Goal: Task Accomplishment & Management: Use online tool/utility

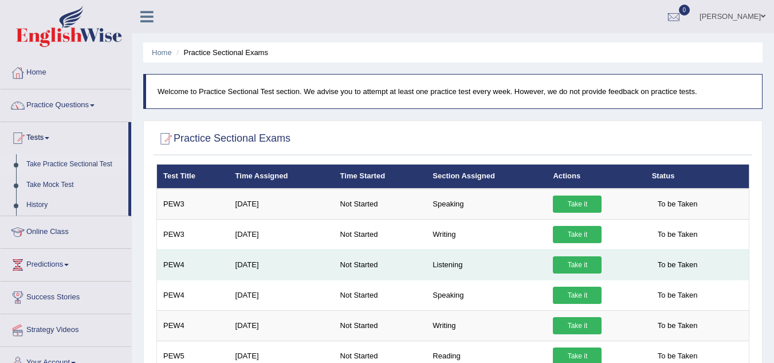
click at [591, 262] on link "Take it" at bounding box center [577, 264] width 49 height 17
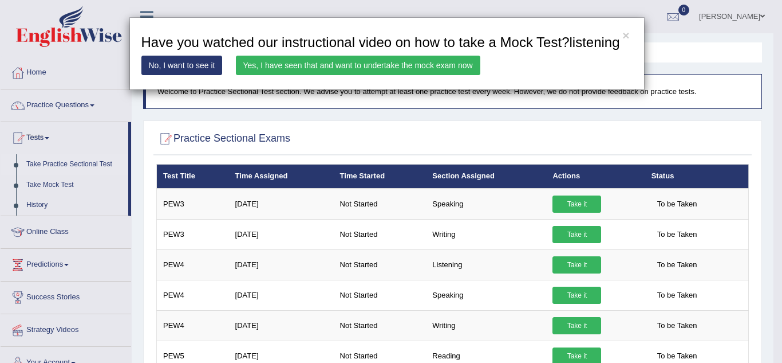
click at [411, 61] on link "Yes, I have seen that and want to undertake the mock exam now" at bounding box center [358, 65] width 245 height 19
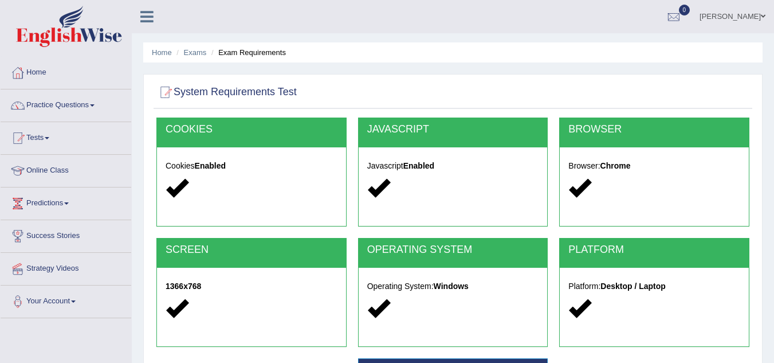
scroll to position [239, 0]
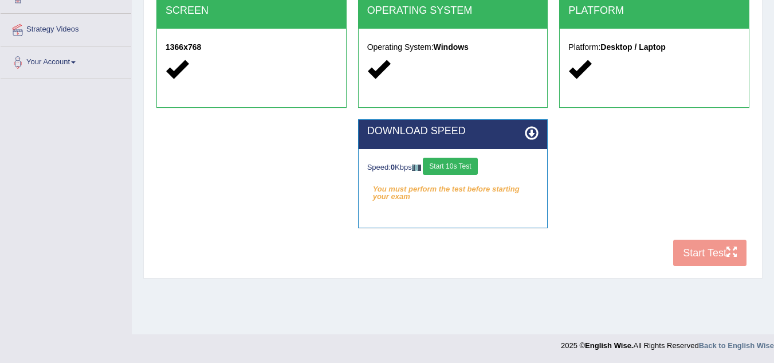
click at [696, 253] on div "COOKIES Cookies Enabled JAVASCRIPT Javascript Enabled BROWSER Browser: Chrome S…" at bounding box center [453, 76] width 599 height 394
click at [473, 162] on button "Start 10s Test" at bounding box center [450, 166] width 54 height 17
